Goal: Task Accomplishment & Management: Complete application form

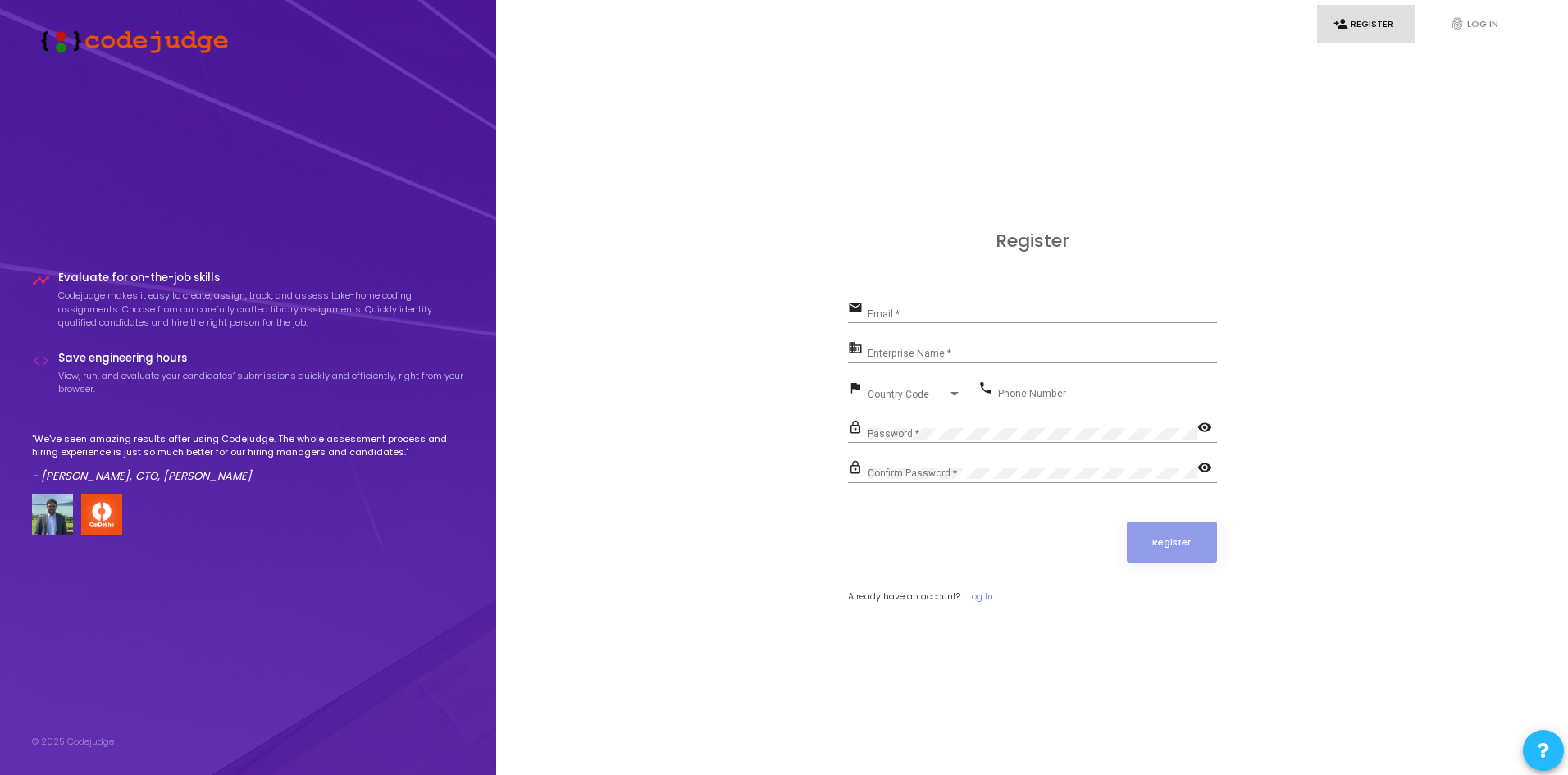
click at [961, 300] on div "Email *" at bounding box center [1042, 311] width 349 height 26
type input "[EMAIL_ADDRESS][DOMAIN_NAME]"
click at [930, 351] on input "Enterprise Name *" at bounding box center [1042, 354] width 349 height 11
type input "[PERSON_NAME]"
click at [911, 397] on span "Country Code" at bounding box center [897, 394] width 58 height 10
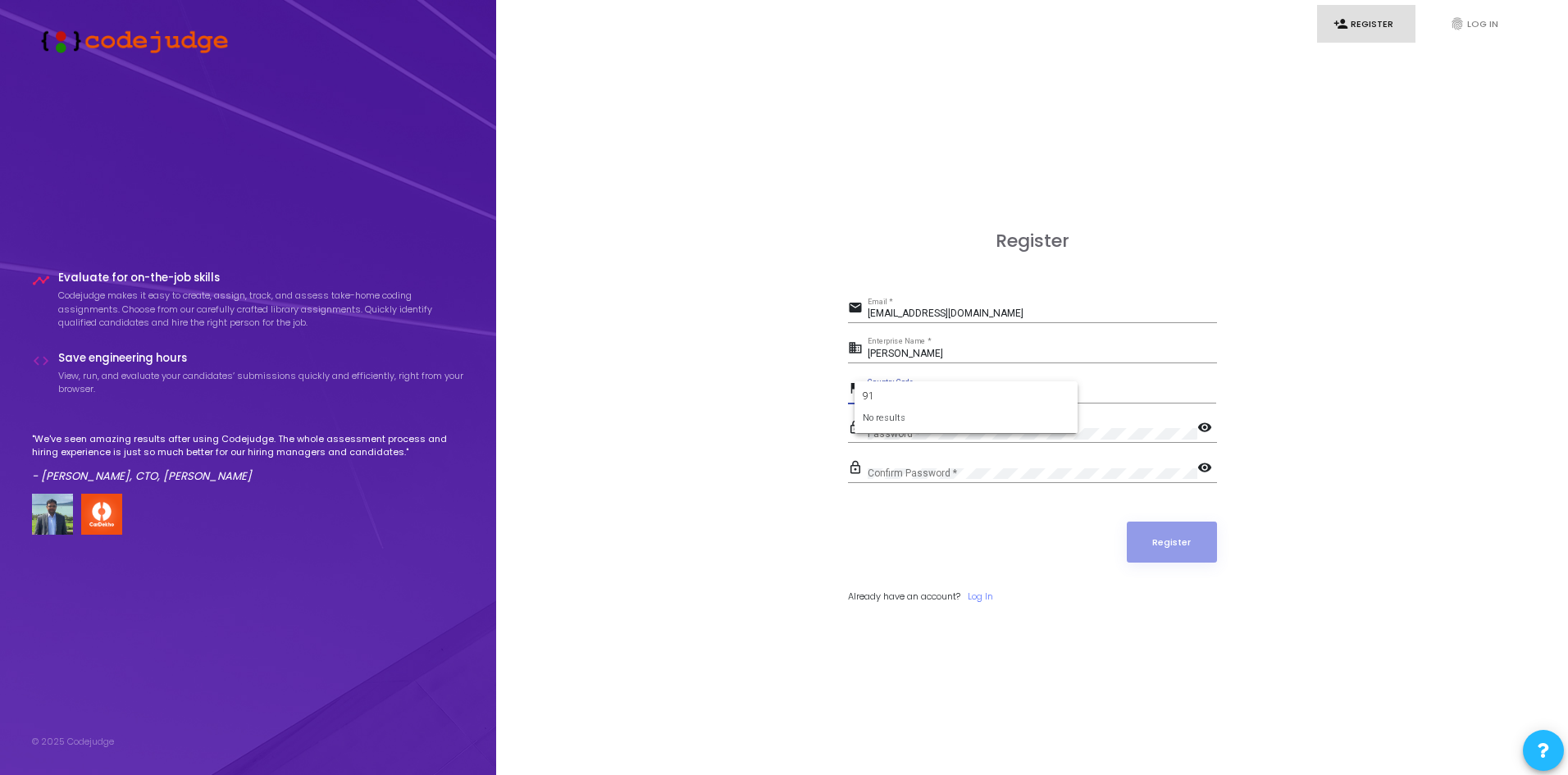
type input "9"
type input "ind"
click at [926, 454] on span "India +91" at bounding box center [966, 453] width 197 height 27
click at [1036, 391] on input "Phone Number" at bounding box center [1107, 393] width 218 height 11
type input "0"
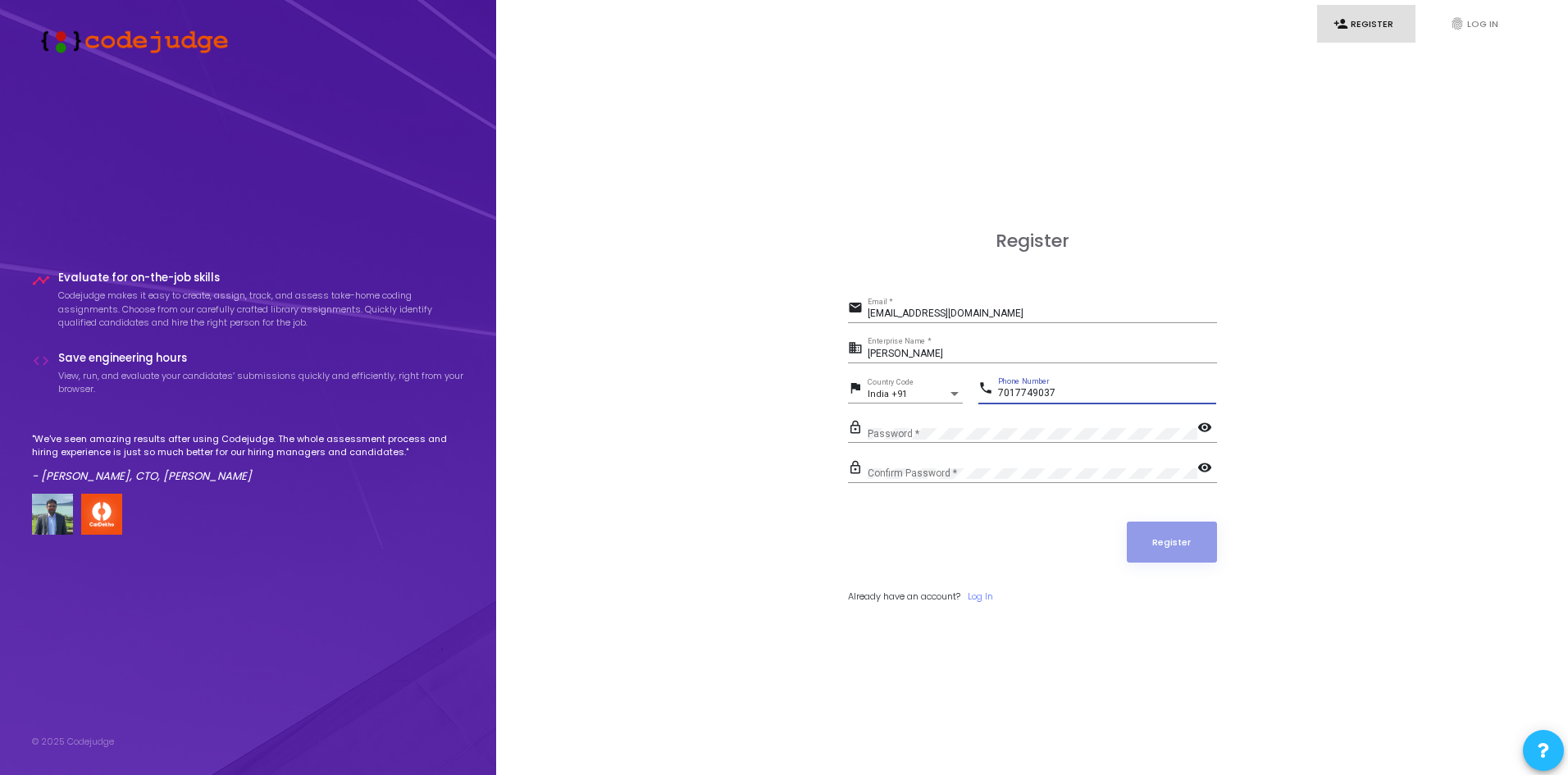
type input "7017749037"
click at [1199, 536] on button "Register" at bounding box center [1171, 542] width 90 height 41
click at [1185, 538] on button "Register" at bounding box center [1171, 542] width 90 height 41
